Goal: Navigation & Orientation: Go to known website

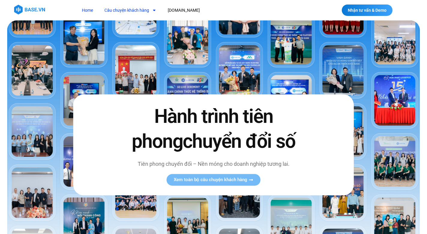
click at [154, 11] on icon "Menu" at bounding box center [154, 10] width 4 height 4
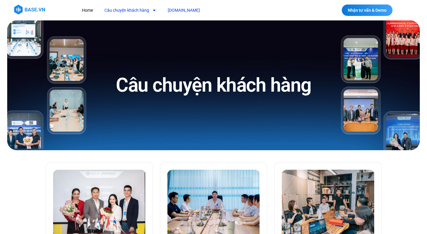
click at [175, 11] on link "[DOMAIN_NAME]" at bounding box center [183, 10] width 41 height 11
click at [87, 11] on link "Home" at bounding box center [87, 10] width 20 height 11
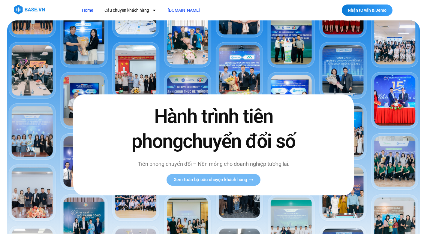
click at [177, 8] on link "[DOMAIN_NAME]" at bounding box center [183, 10] width 41 height 11
